Goal: Use online tool/utility: Use online tool/utility

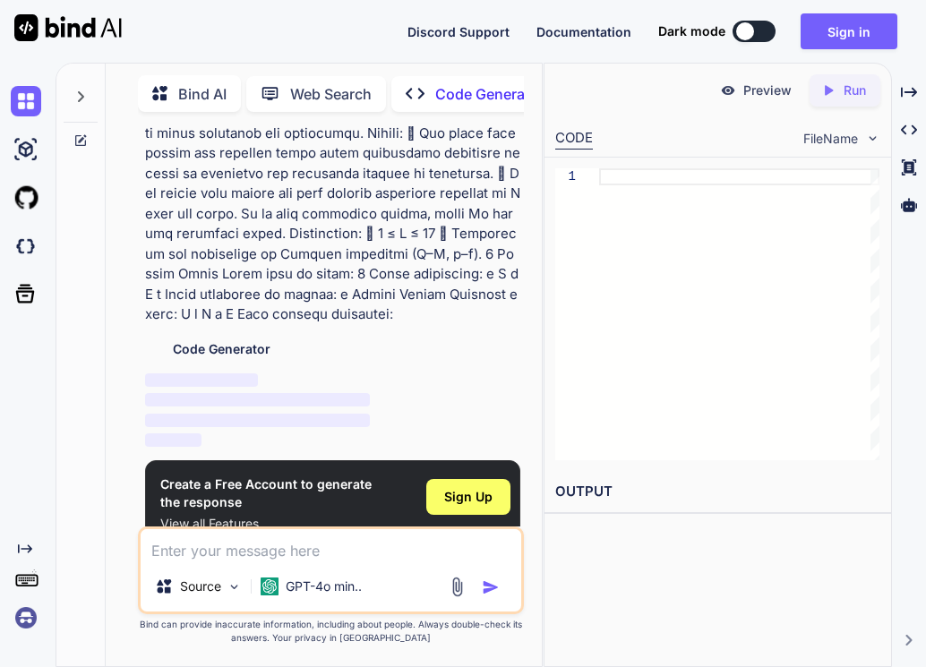
scroll to position [237, 0]
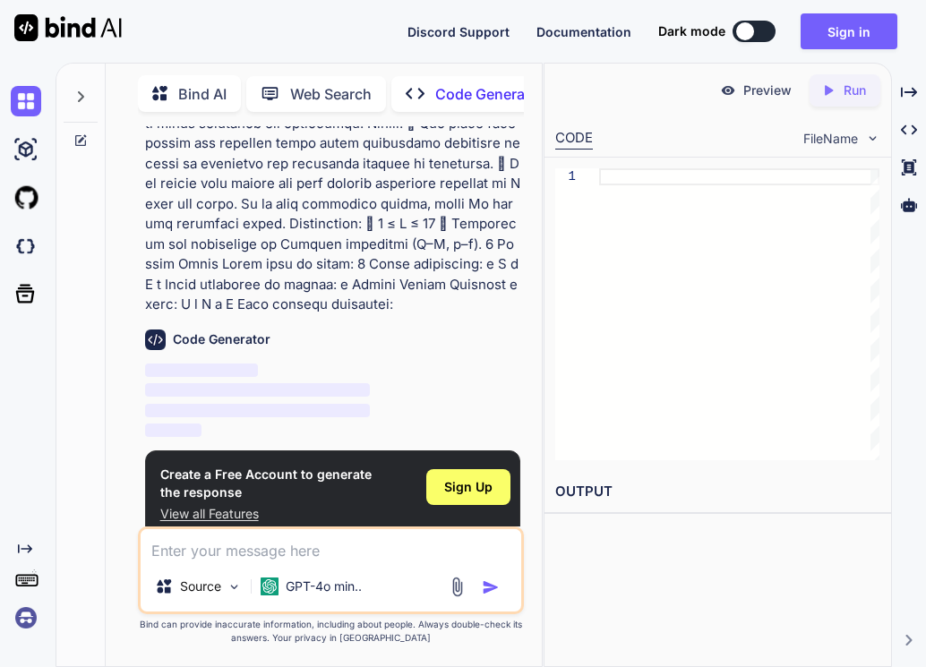
type textarea "x"
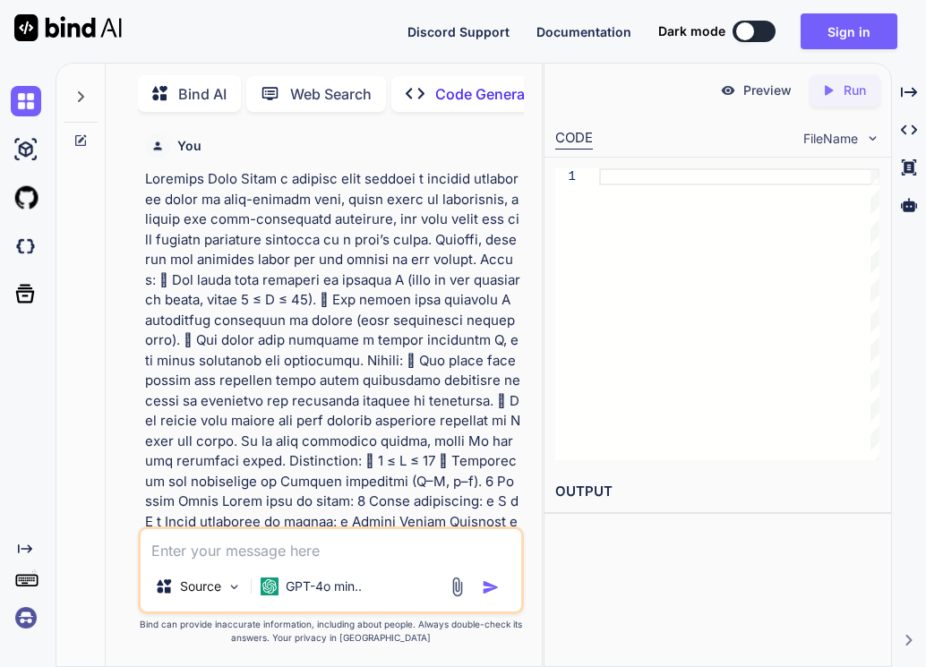
scroll to position [237, 0]
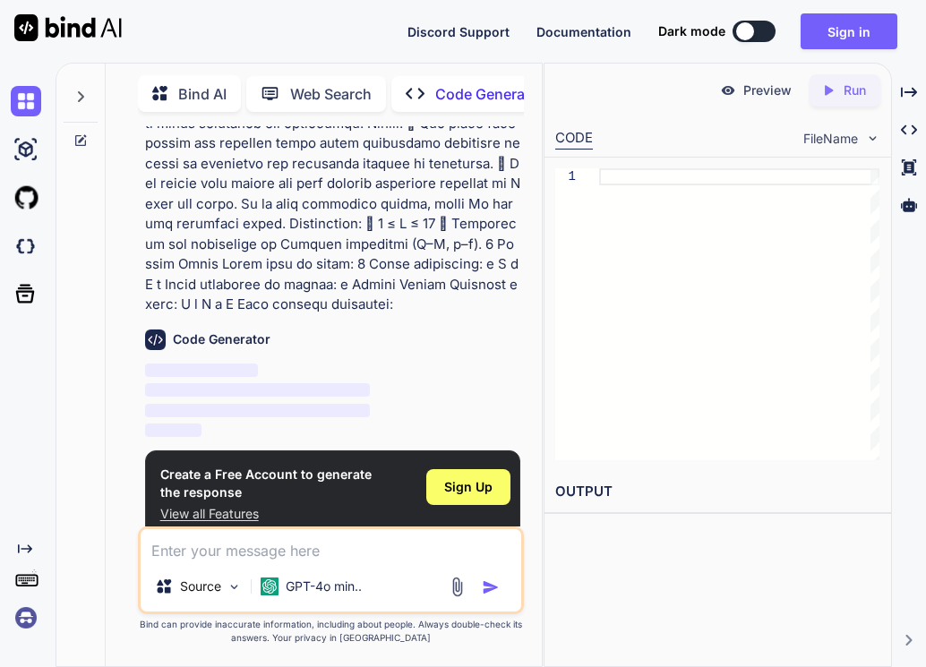
click at [300, 548] on textarea at bounding box center [332, 545] width 382 height 32
type textarea "Lorem i dolorsi amet consect a elitsed doeiusmod tempo in utla-etdolor magn, al…"
type textarea "x"
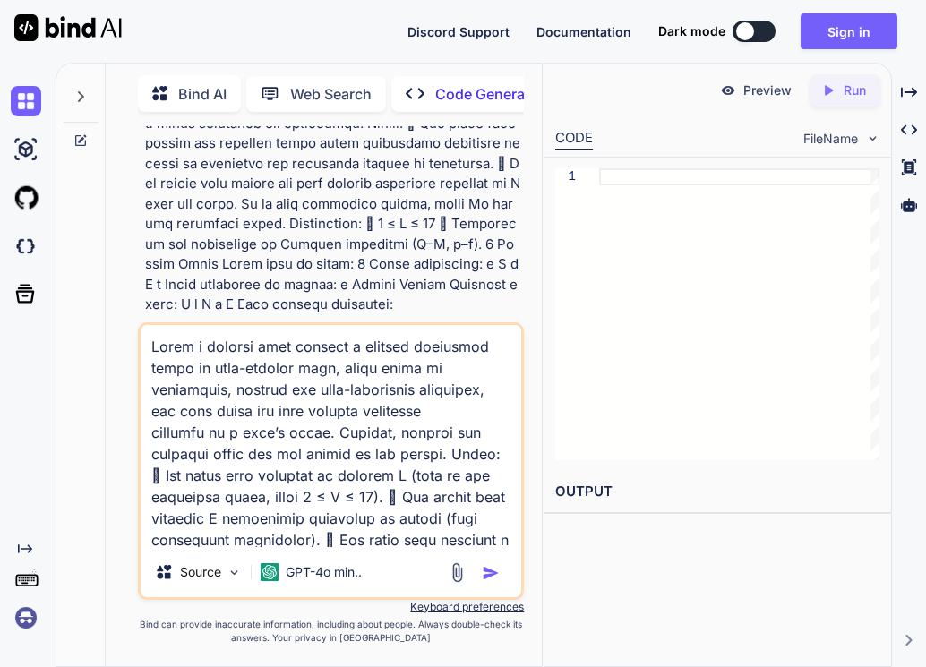
scroll to position [430, 0]
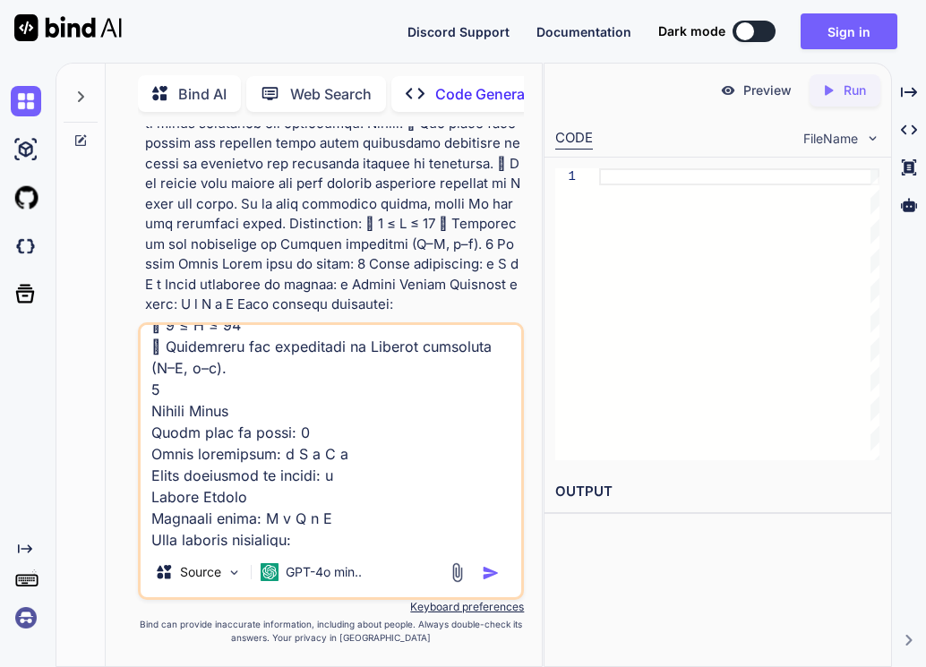
type textarea "Lorem i dolorsi amet consect a elitsed doeiusmod tempo in utla-etdolor magn, al…"
click at [492, 570] on img "button" at bounding box center [491, 573] width 18 height 18
click at [478, 571] on div at bounding box center [477, 573] width 60 height 21
click at [496, 569] on img "button" at bounding box center [491, 573] width 18 height 18
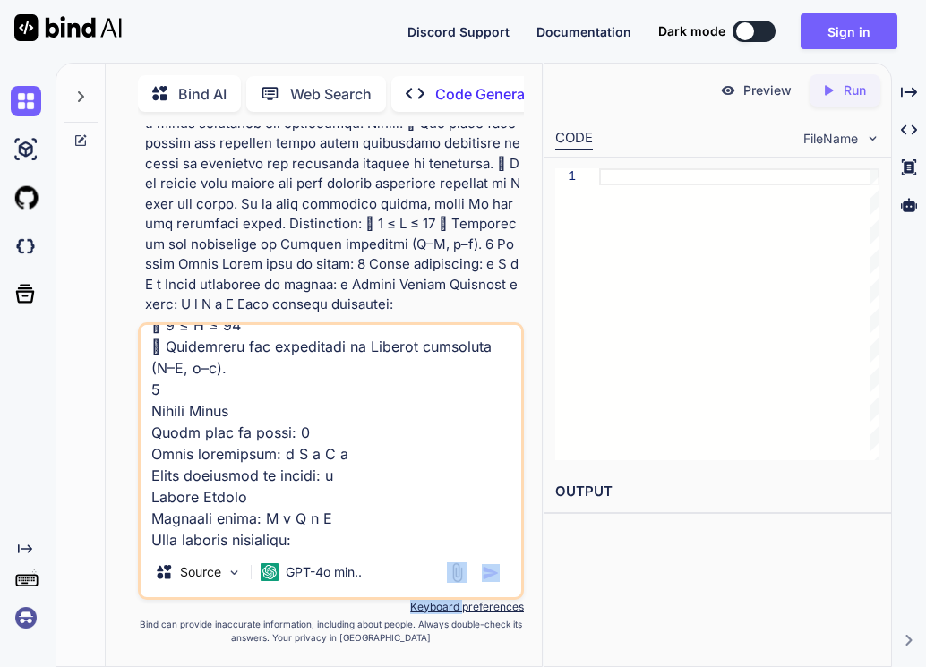
click at [490, 569] on img "button" at bounding box center [491, 573] width 18 height 18
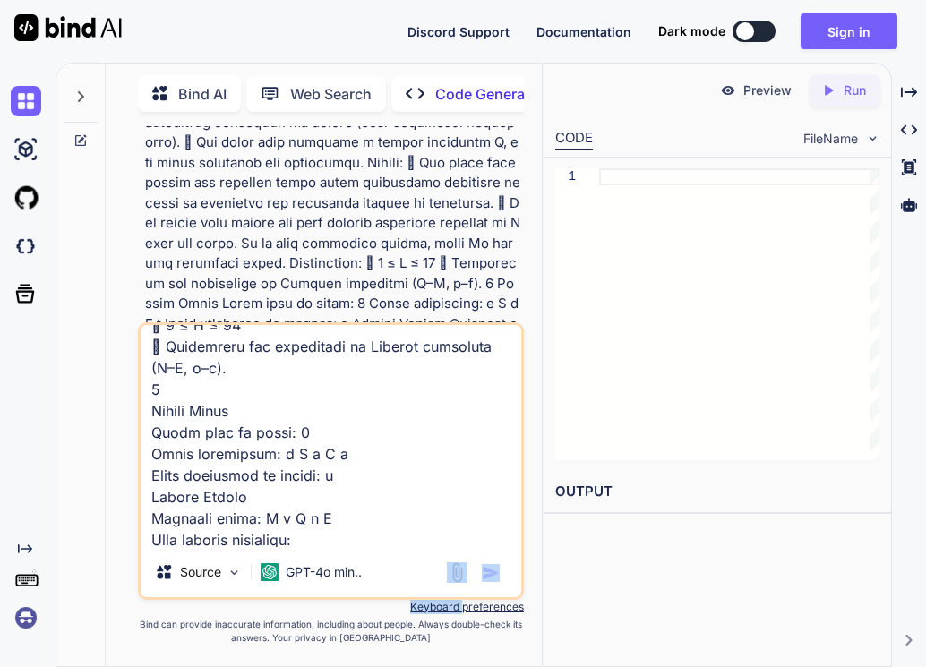
scroll to position [0, 0]
